Goal: Information Seeking & Learning: Understand process/instructions

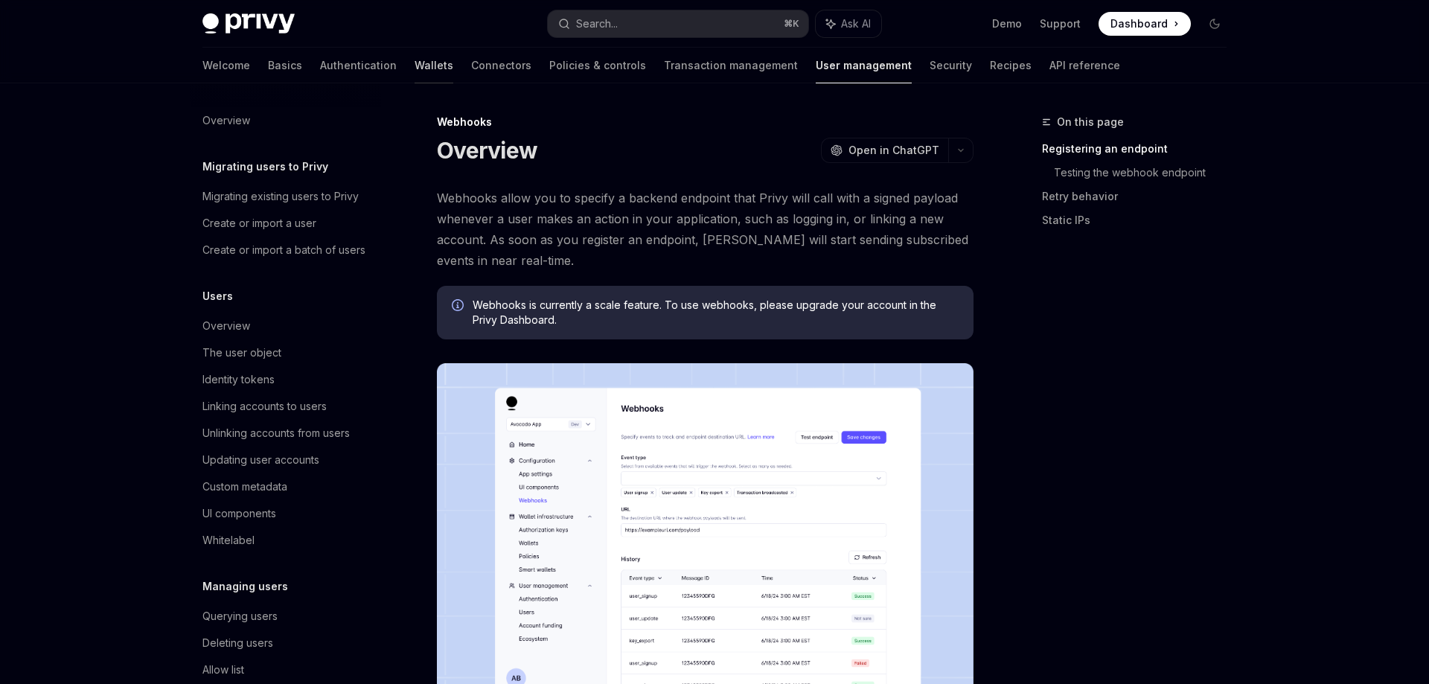
click at [415, 68] on link "Wallets" at bounding box center [434, 66] width 39 height 36
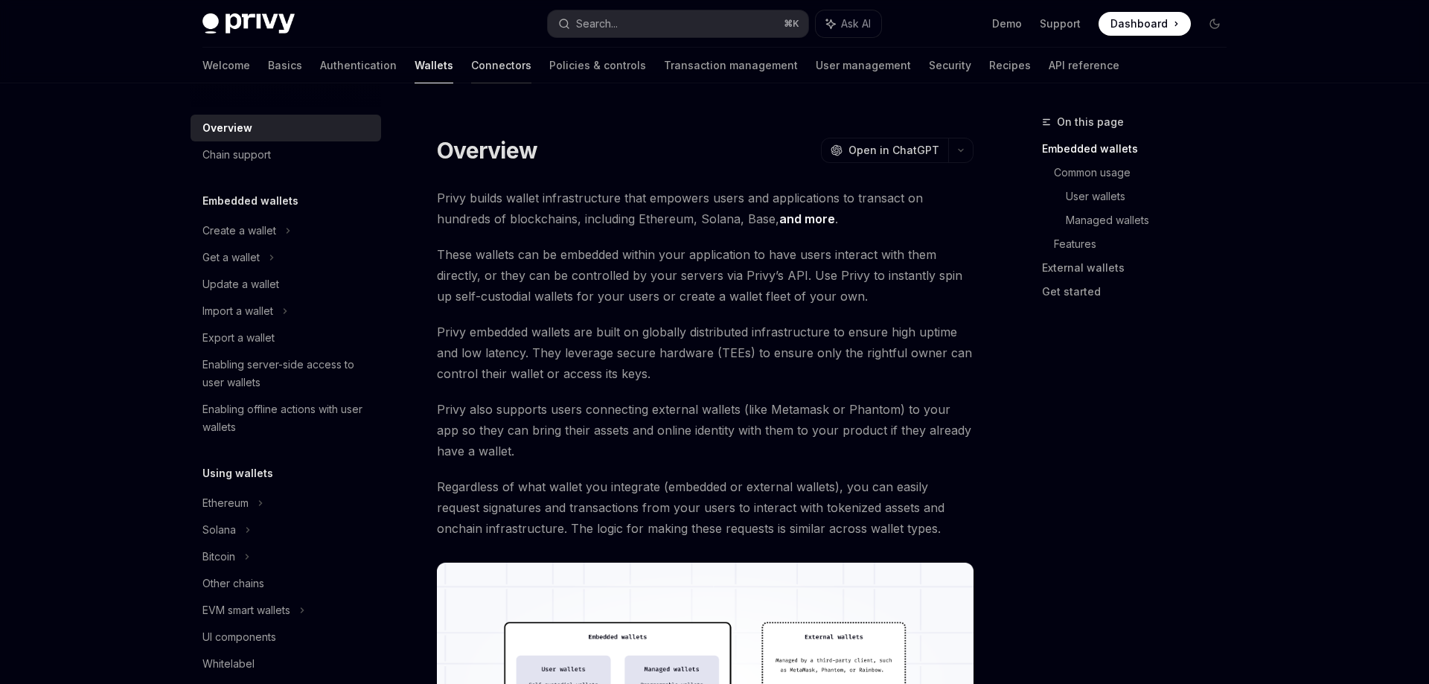
click at [471, 68] on link "Connectors" at bounding box center [501, 66] width 60 height 36
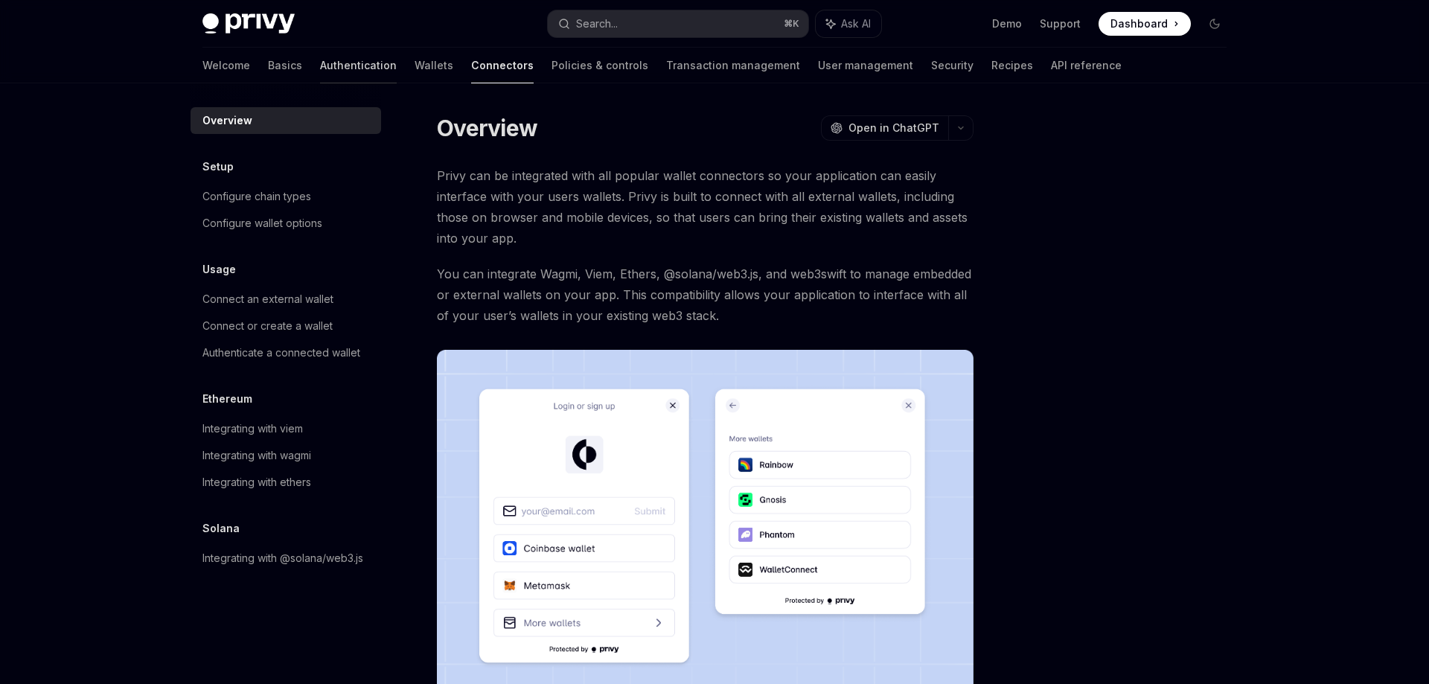
click at [320, 62] on link "Authentication" at bounding box center [358, 66] width 77 height 36
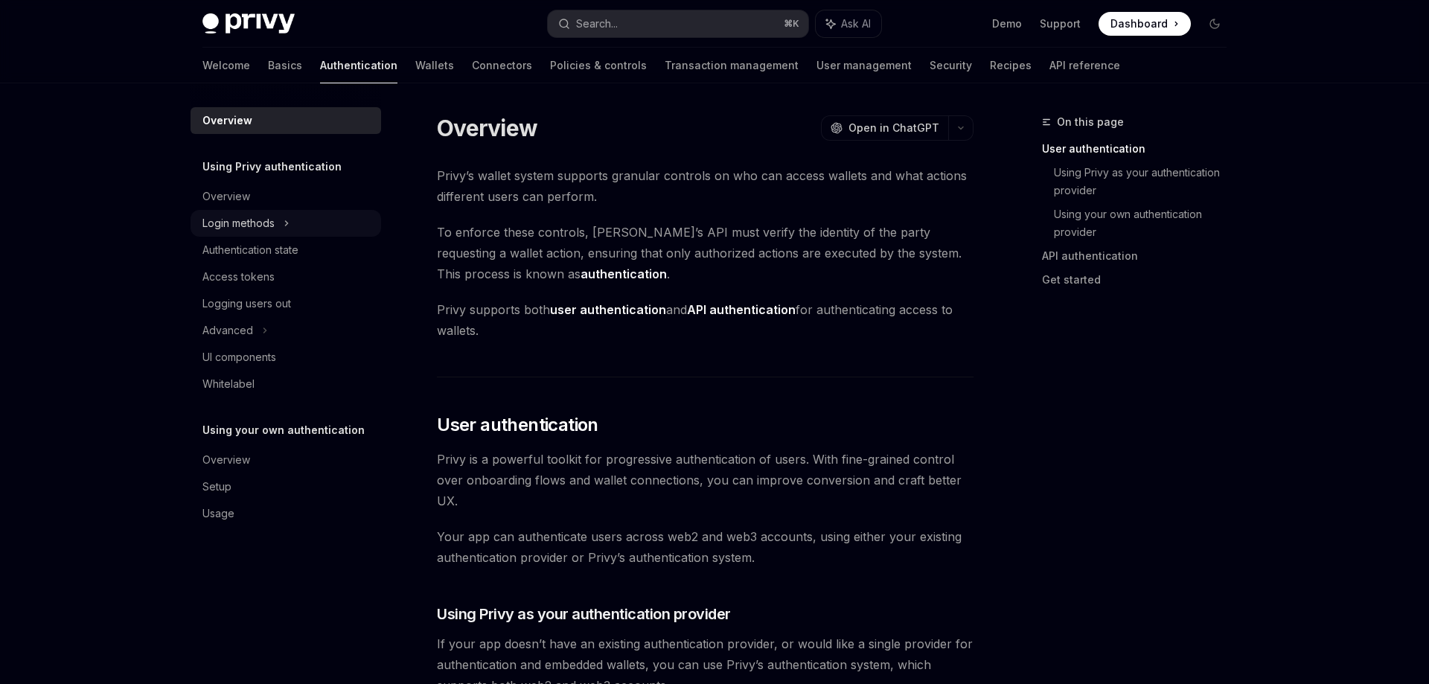
click at [301, 222] on div "Login methods" at bounding box center [286, 223] width 191 height 27
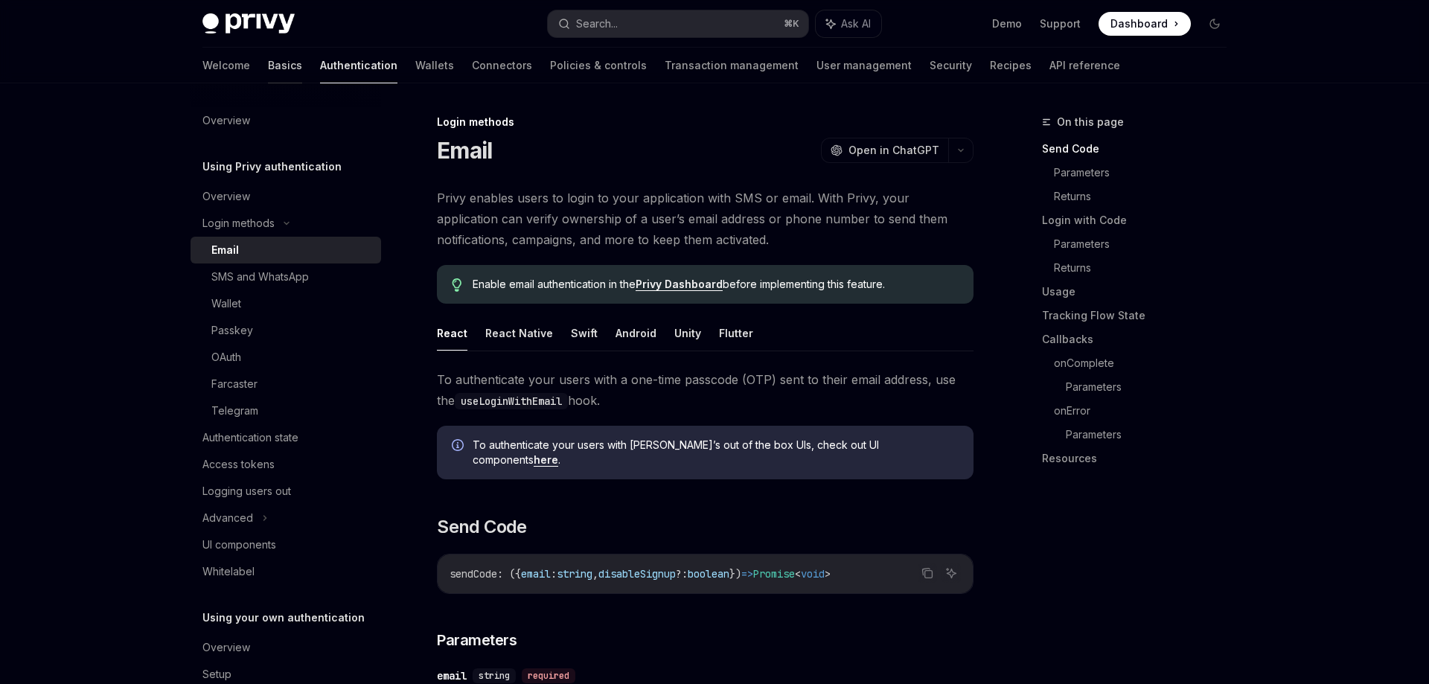
click at [268, 70] on link "Basics" at bounding box center [285, 66] width 34 height 36
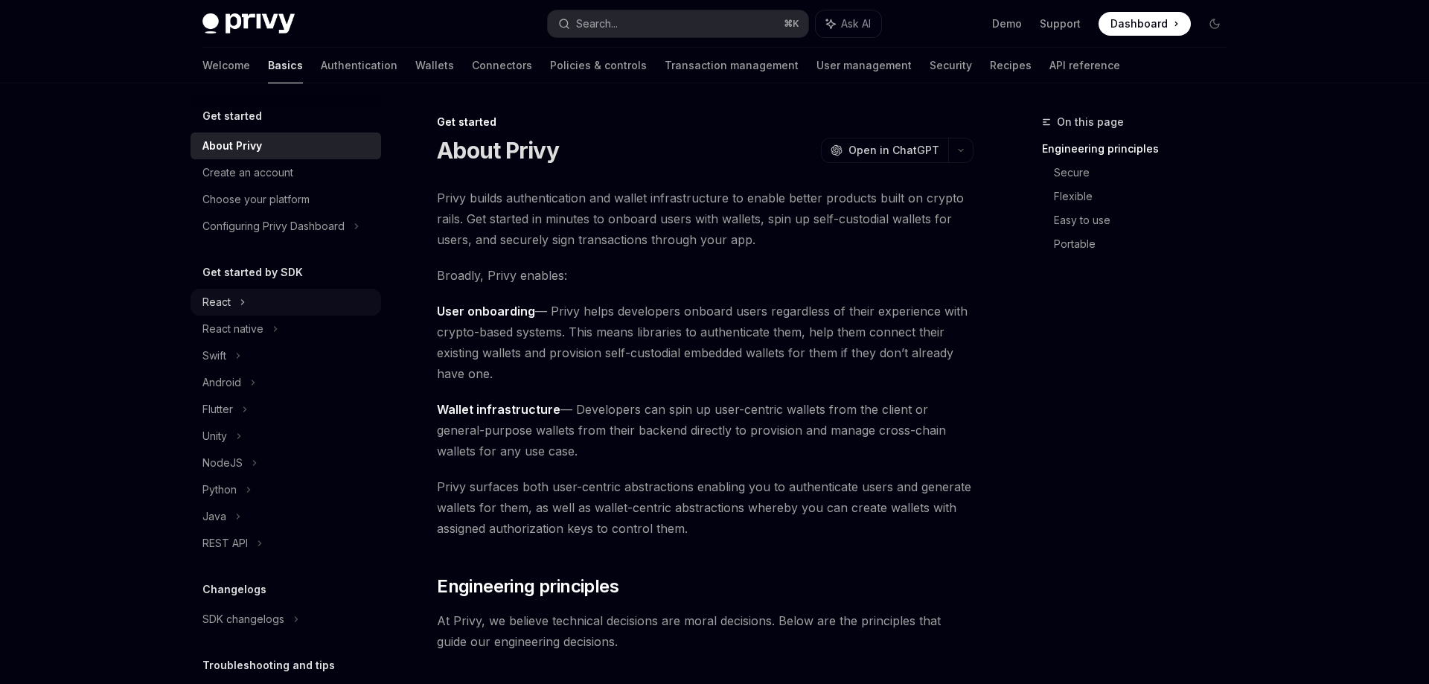
click at [282, 307] on div "React" at bounding box center [286, 302] width 191 height 27
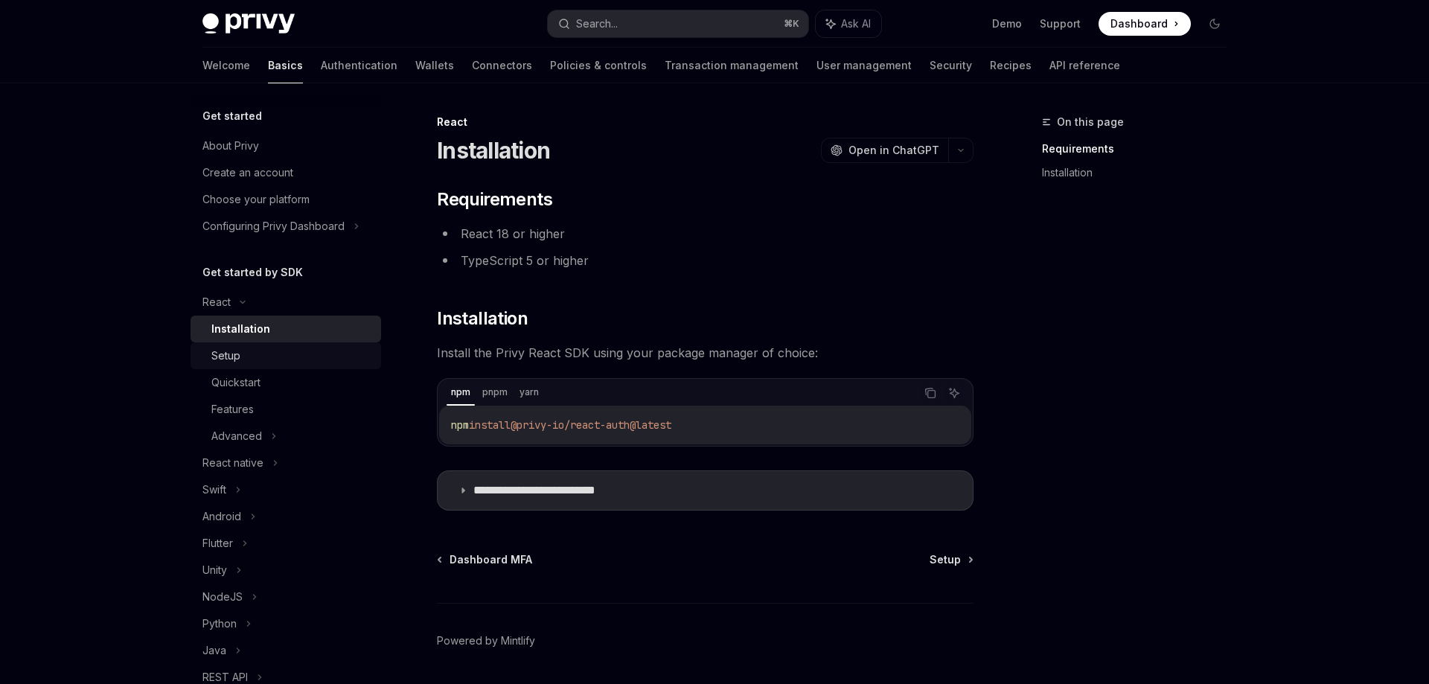
click at [307, 359] on div "Setup" at bounding box center [291, 356] width 161 height 18
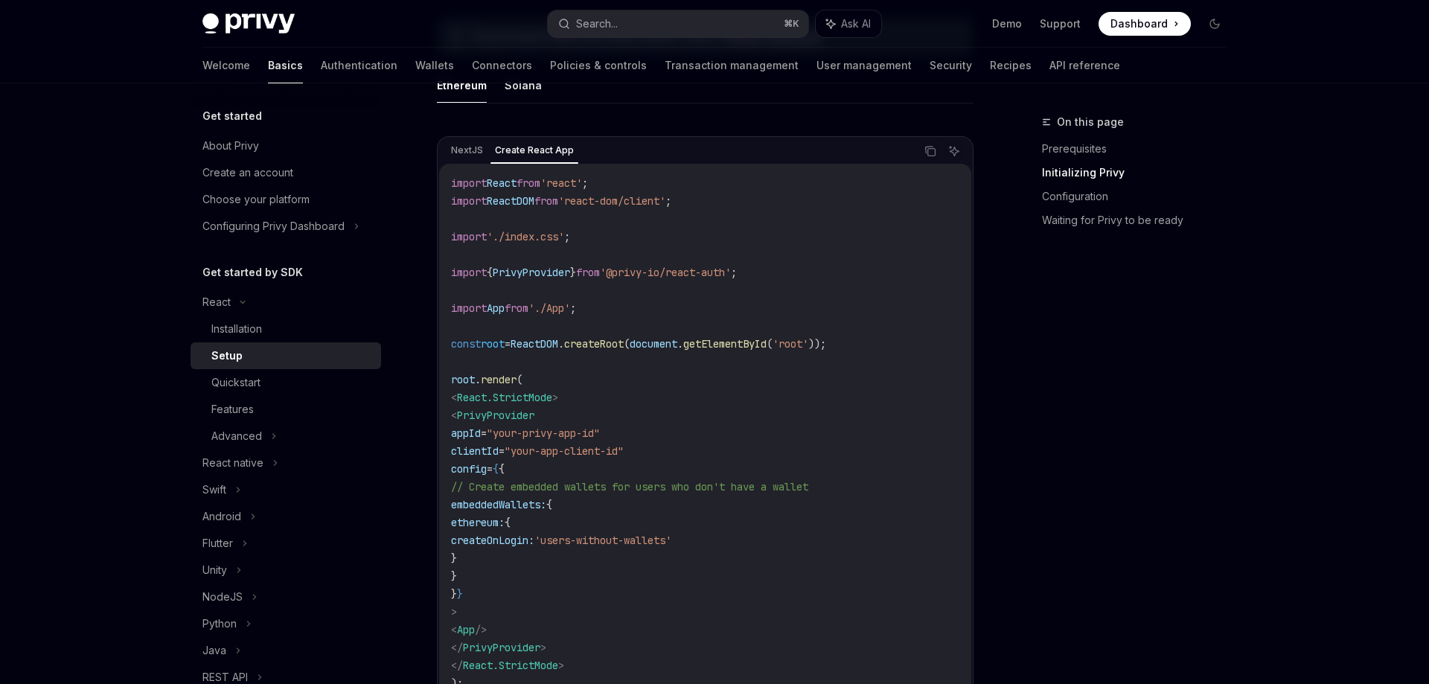
scroll to position [382, 0]
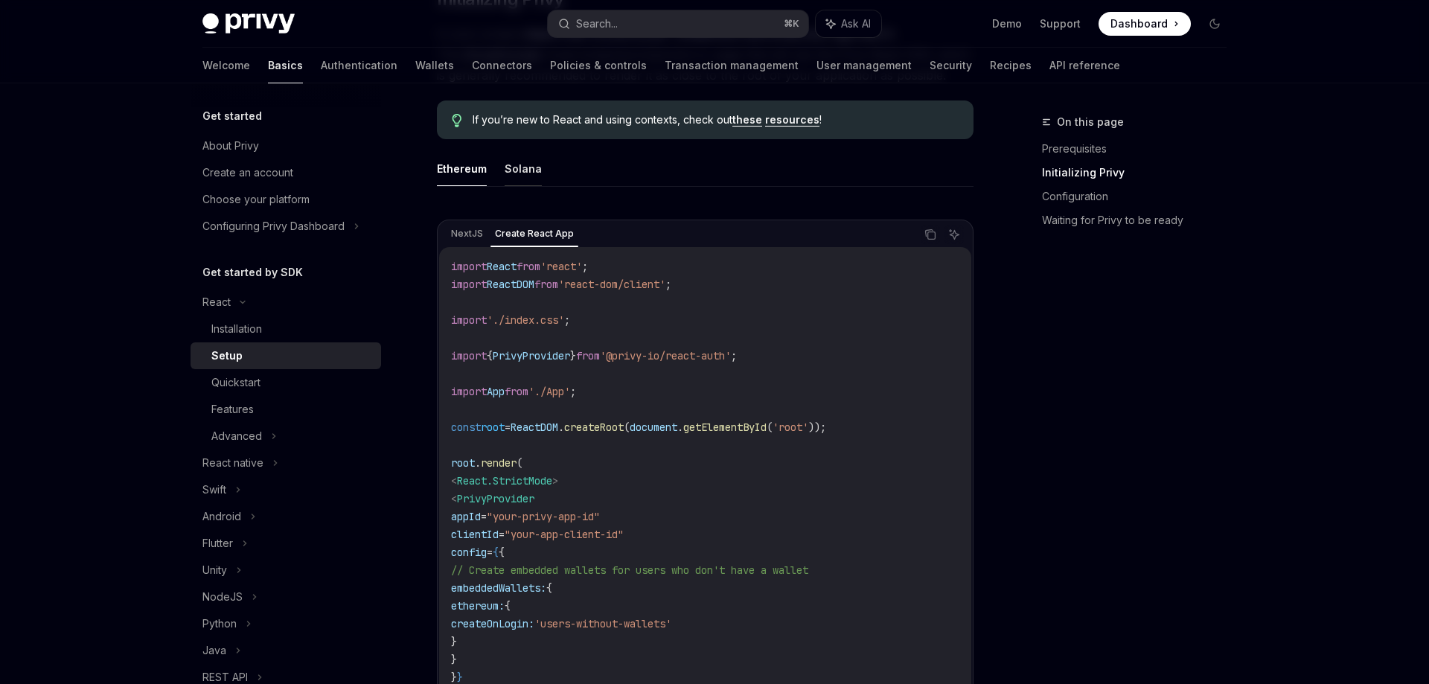
click at [524, 171] on button "Solana" at bounding box center [523, 168] width 37 height 35
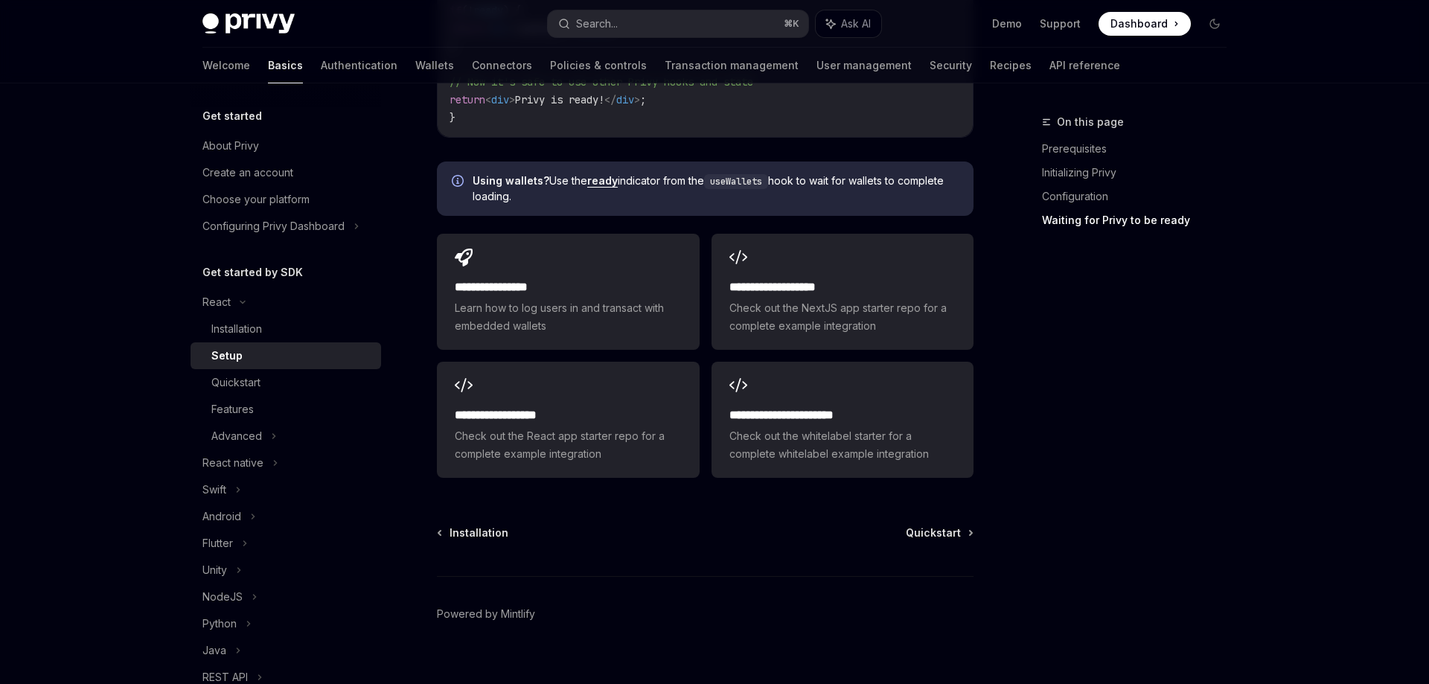
scroll to position [2055, 0]
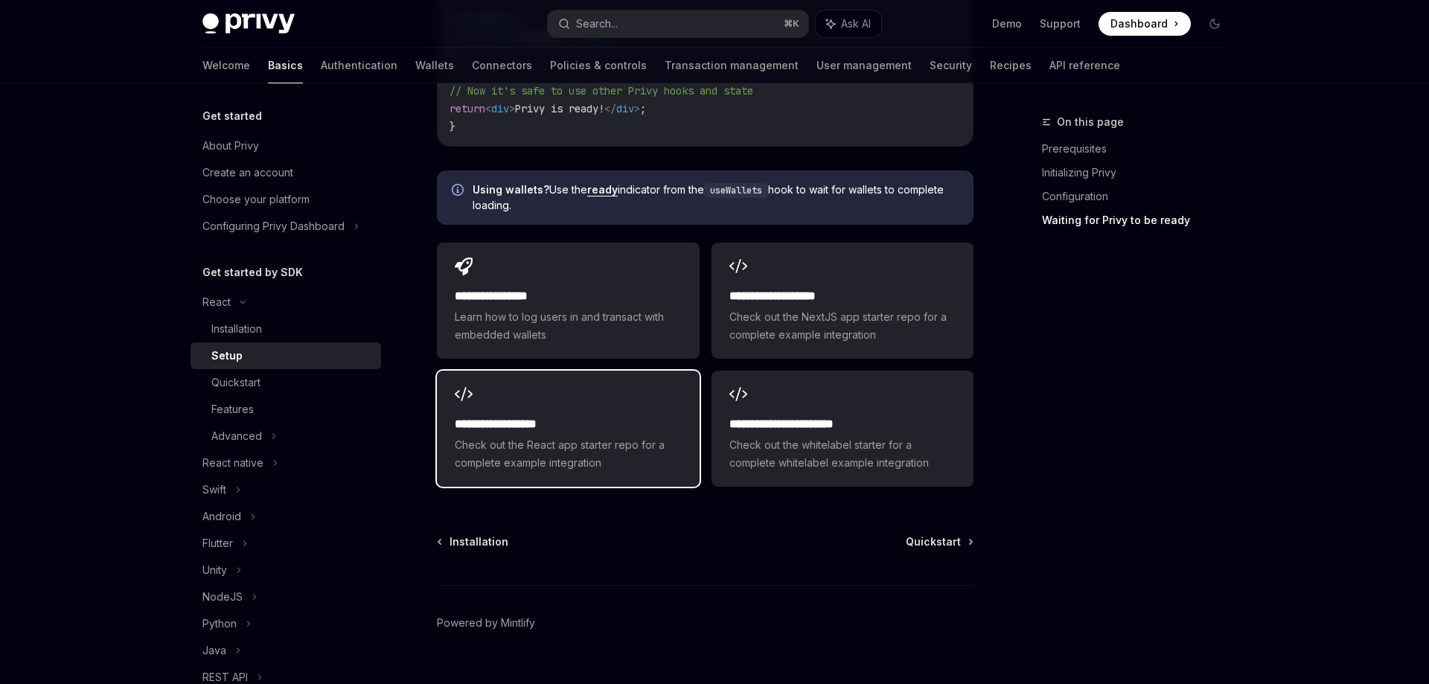
click at [537, 436] on span "Check out the React app starter repo for a complete example integration" at bounding box center [568, 454] width 226 height 36
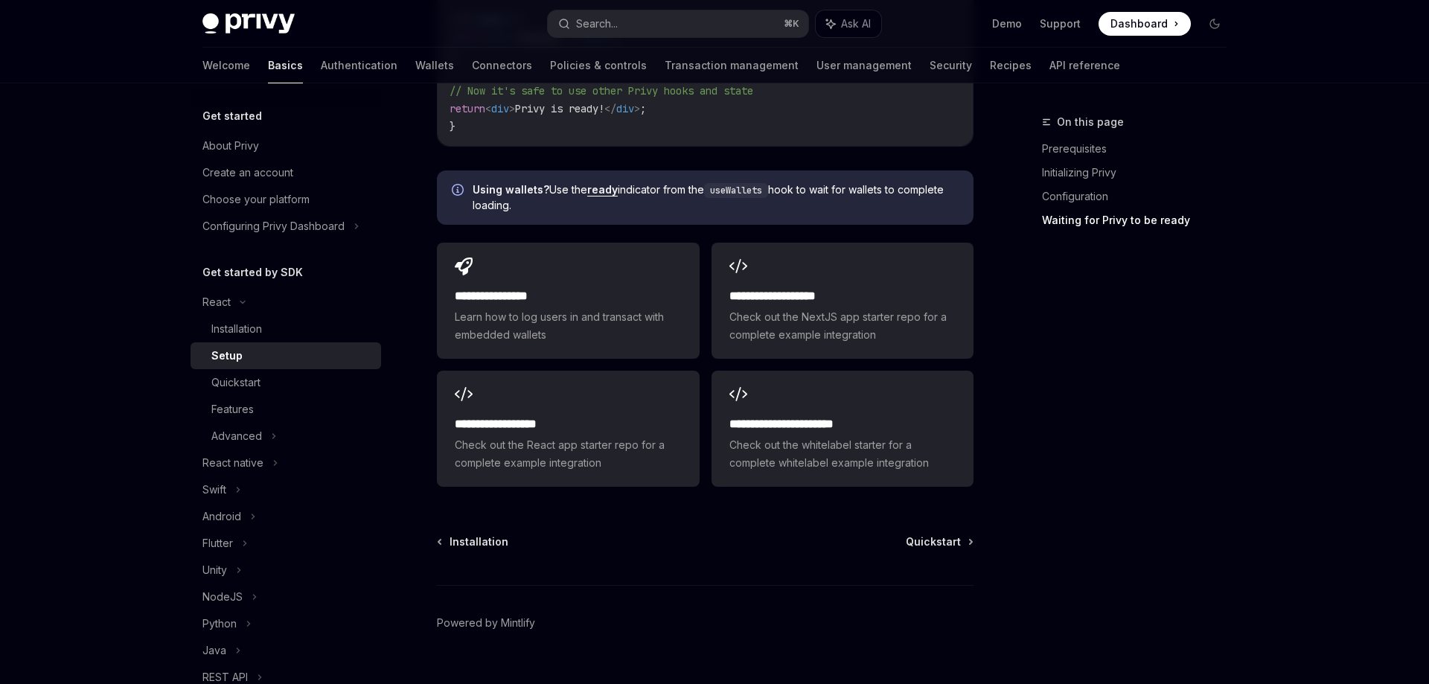
type textarea "*"
